Goal: Navigation & Orientation: Find specific page/section

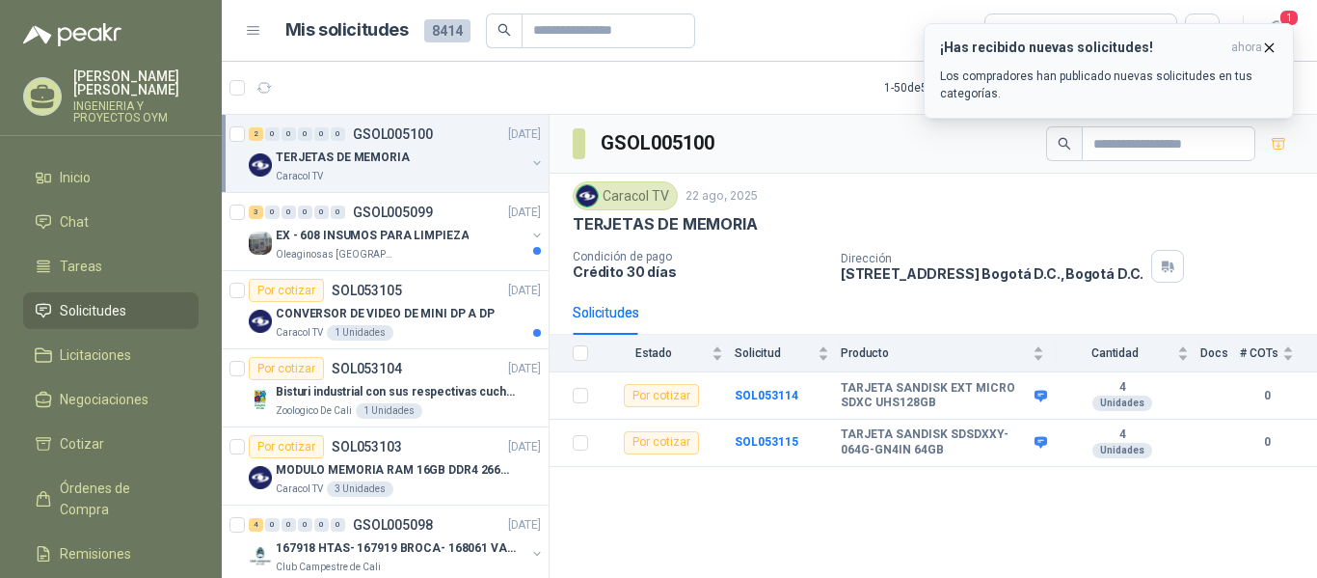
scroll to position [7, 0]
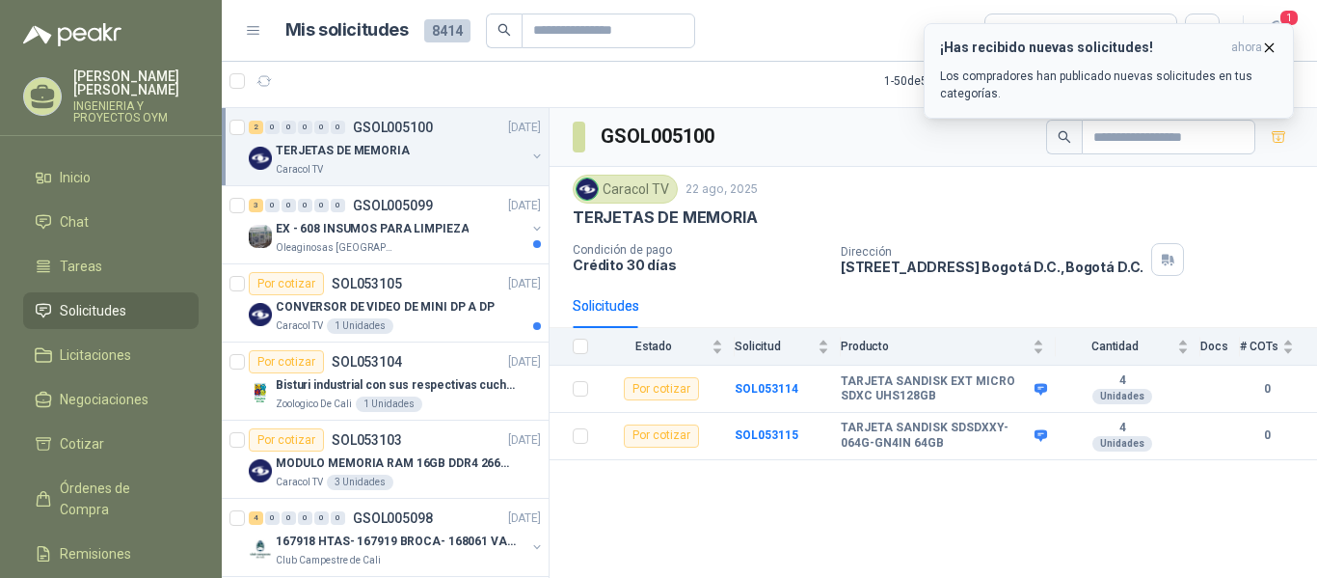
click at [1266, 44] on icon "button" at bounding box center [1270, 47] width 8 height 8
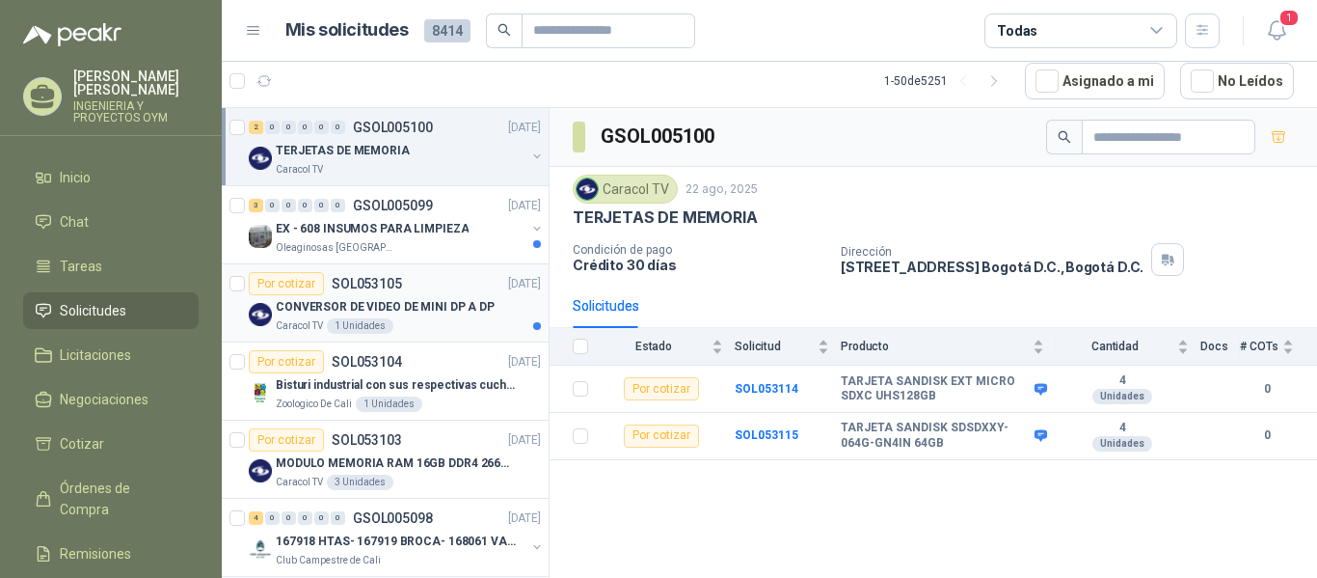
click at [429, 336] on article "Por cotizar SOL053105 [DATE] CONVERSOR DE VIDEO DE MINI DP A DP Caracol TV 1 Un…" at bounding box center [385, 303] width 327 height 78
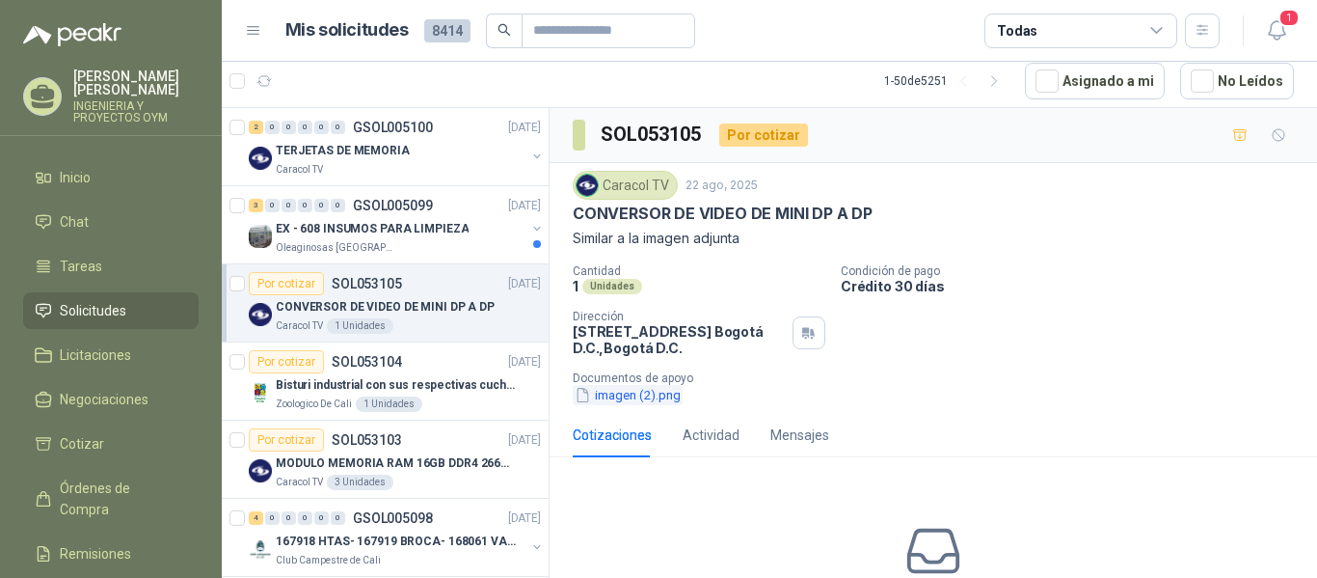
click at [622, 393] on button "imagen (2).png" at bounding box center [628, 395] width 110 height 20
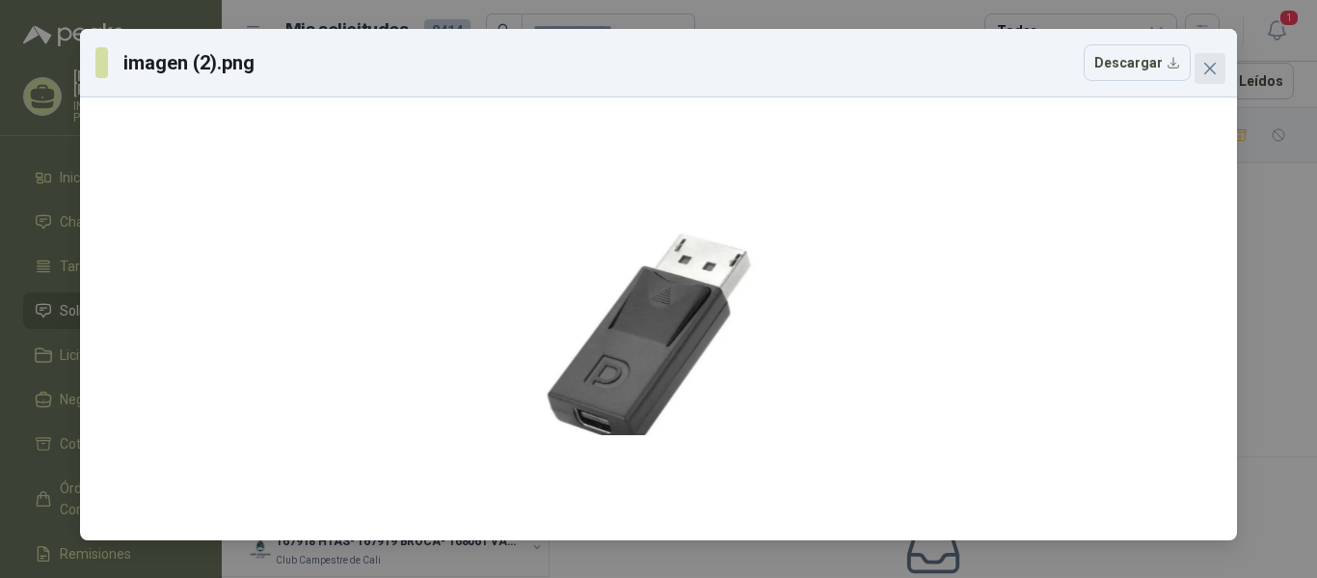
click at [1205, 58] on button "Close" at bounding box center [1210, 68] width 31 height 31
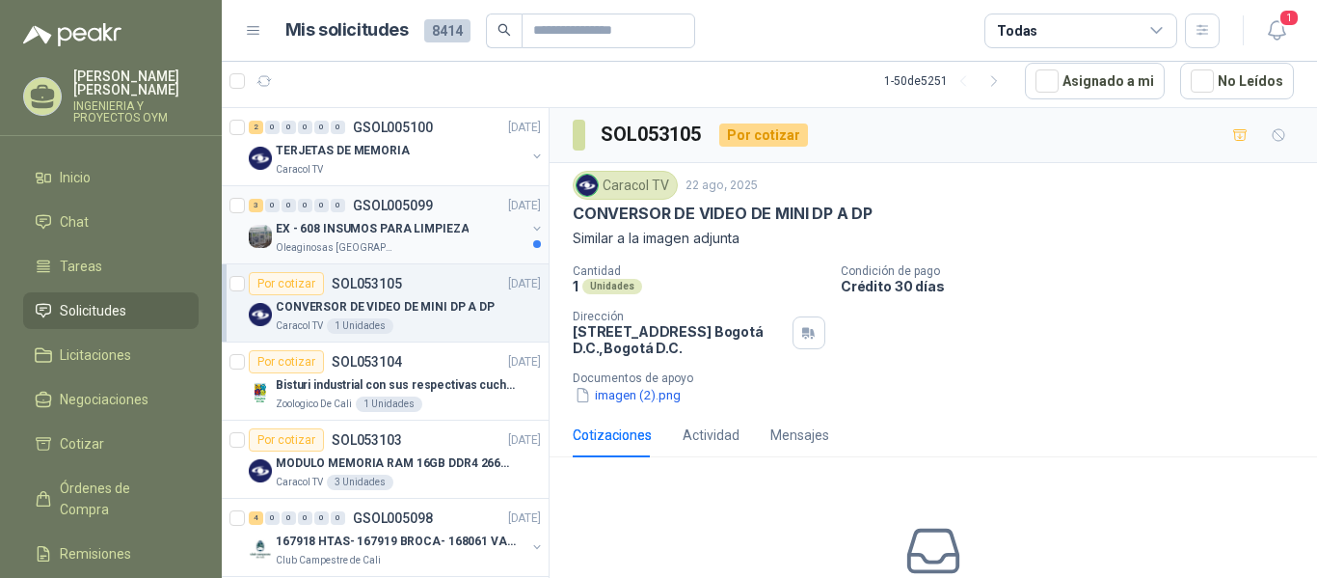
click at [369, 204] on p "GSOL005099" at bounding box center [393, 206] width 80 height 14
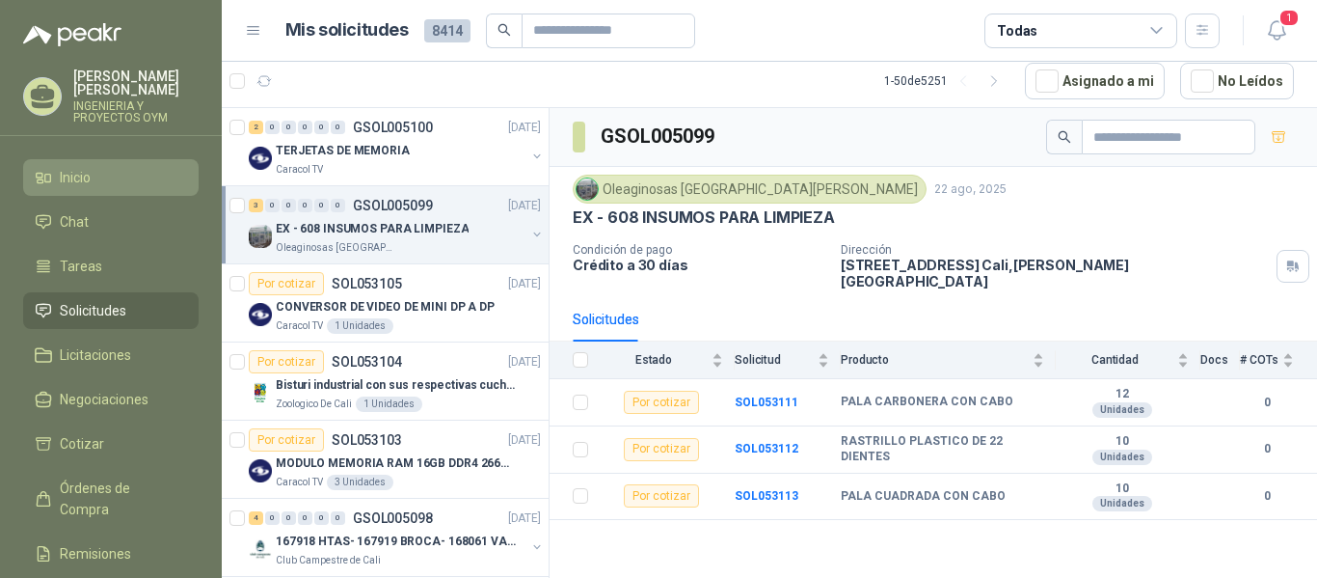
click at [70, 176] on span "Inicio" at bounding box center [75, 177] width 31 height 21
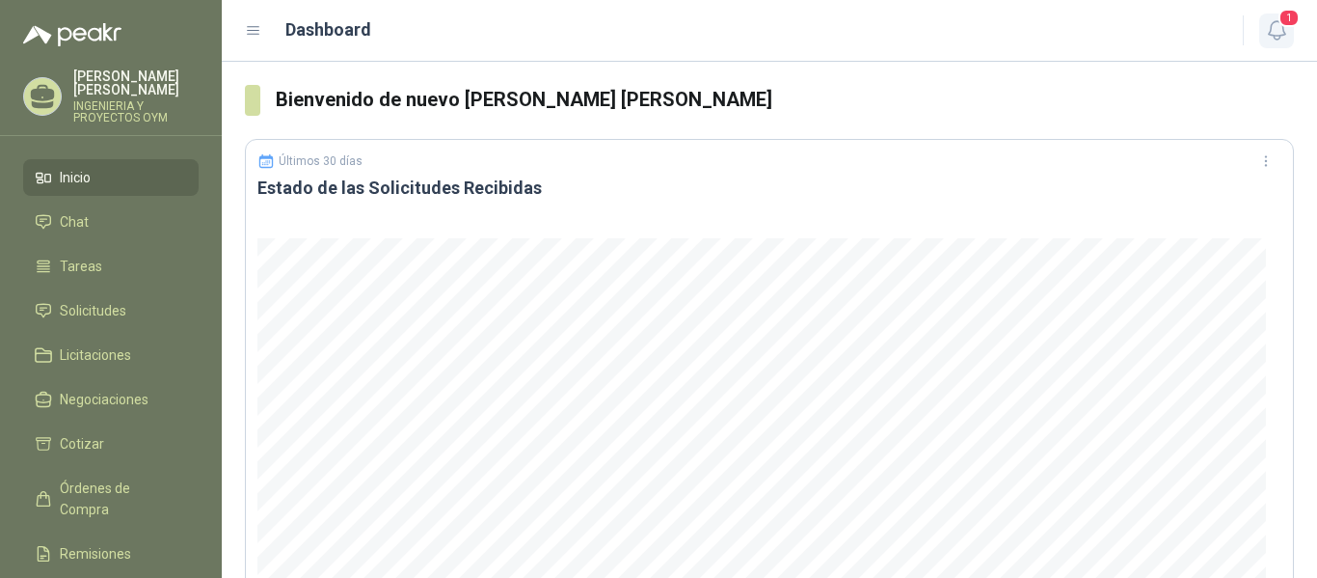
click at [1273, 31] on icon "button" at bounding box center [1277, 30] width 24 height 24
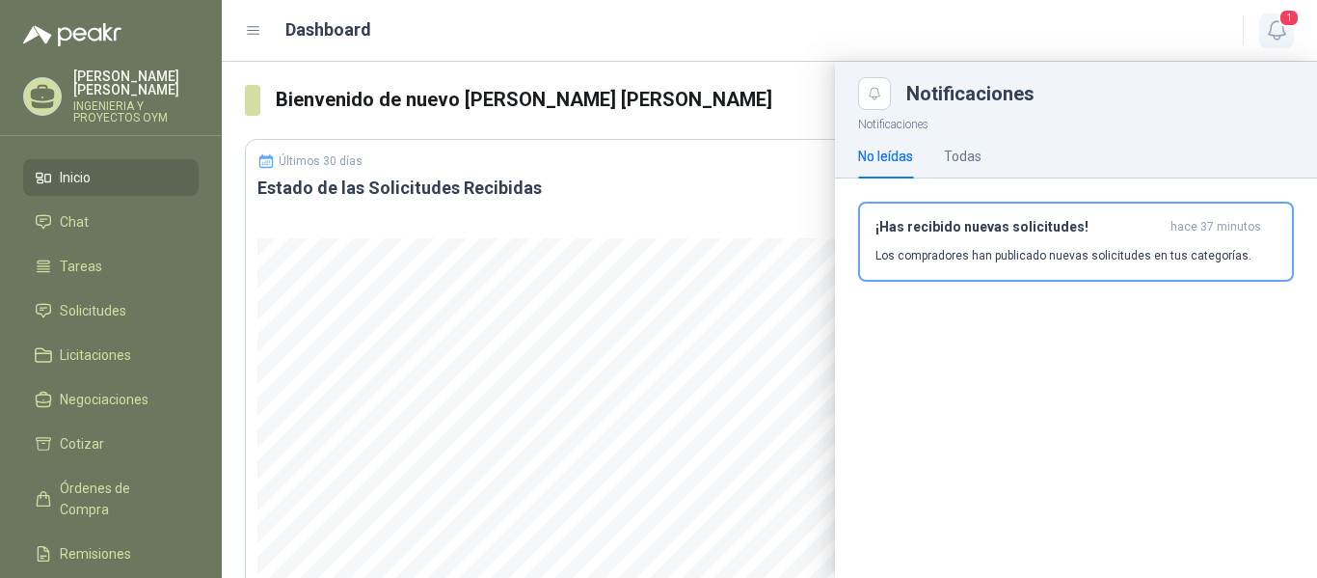
click at [1273, 31] on icon "button" at bounding box center [1277, 30] width 24 height 24
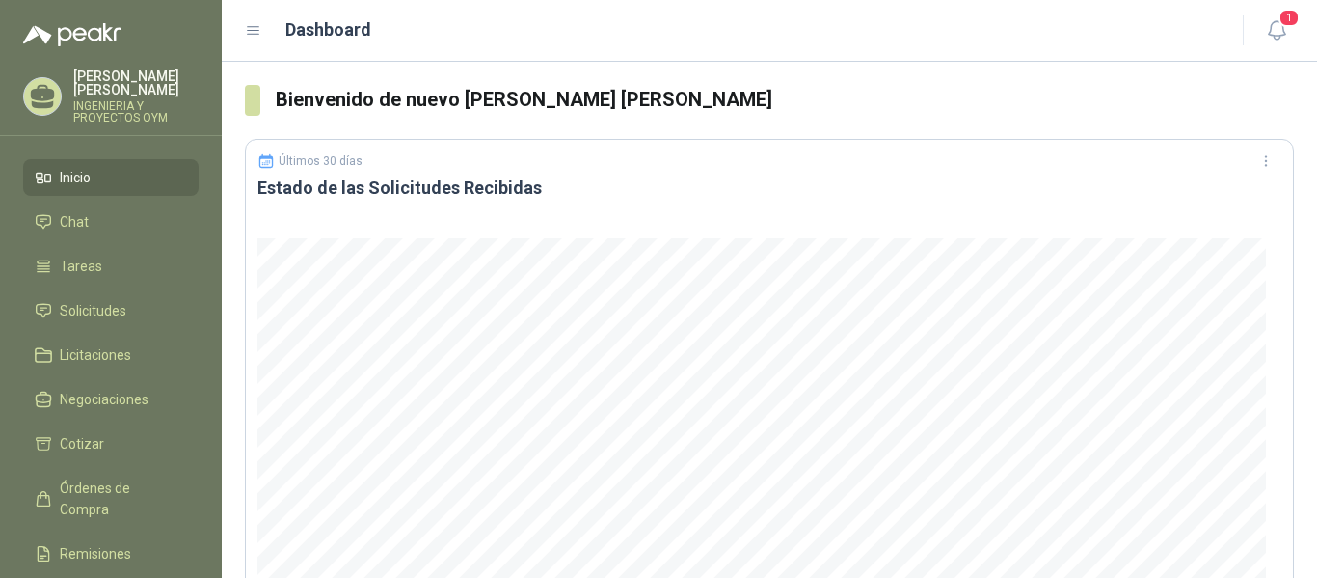
click at [94, 189] on link "Inicio" at bounding box center [111, 177] width 176 height 37
click at [101, 169] on li "Inicio" at bounding box center [111, 177] width 152 height 21
click at [45, 96] on icon at bounding box center [43, 93] width 24 height 16
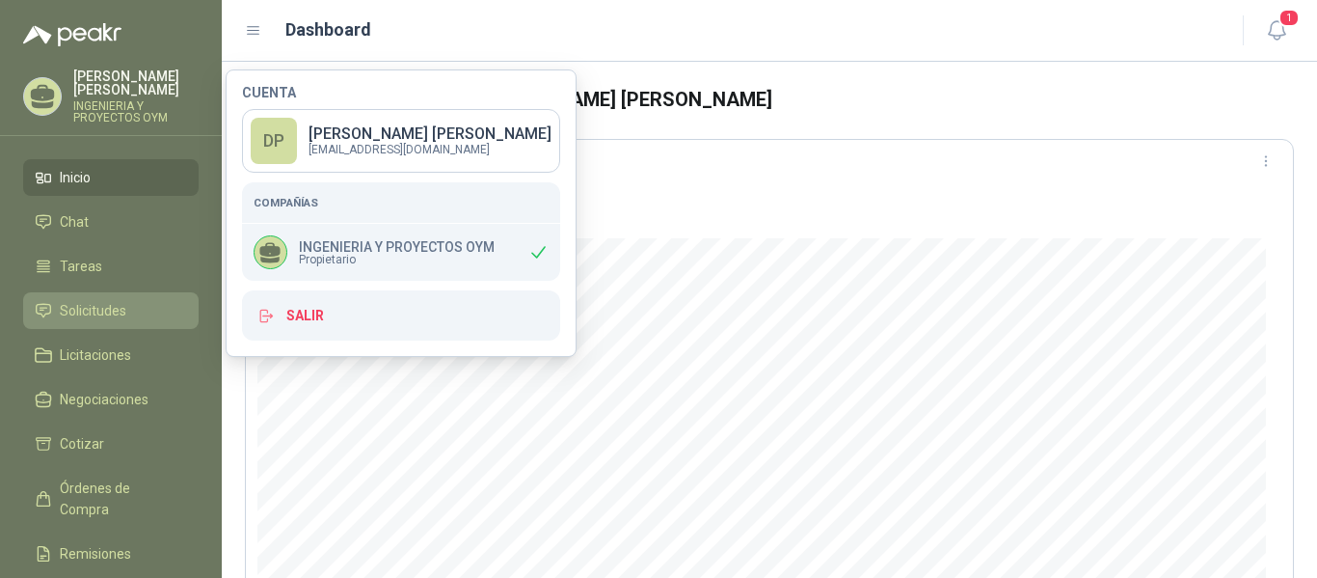
click at [96, 309] on span "Solicitudes" at bounding box center [93, 310] width 67 height 21
